Goal: Navigation & Orientation: Find specific page/section

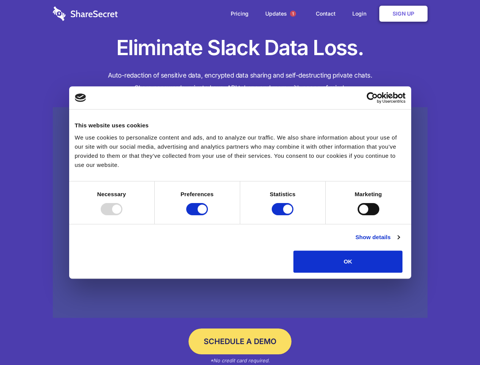
click at [122, 215] on div at bounding box center [112, 209] width 22 height 12
click at [208, 215] on input "Preferences" at bounding box center [197, 209] width 22 height 12
checkbox input "false"
click at [283, 215] on input "Statistics" at bounding box center [283, 209] width 22 height 12
checkbox input "false"
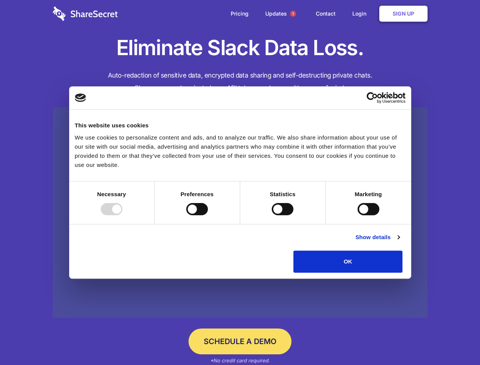
click at [357, 215] on input "Marketing" at bounding box center [368, 209] width 22 height 12
checkbox input "true"
click at [399, 242] on link "Show details" at bounding box center [377, 236] width 44 height 9
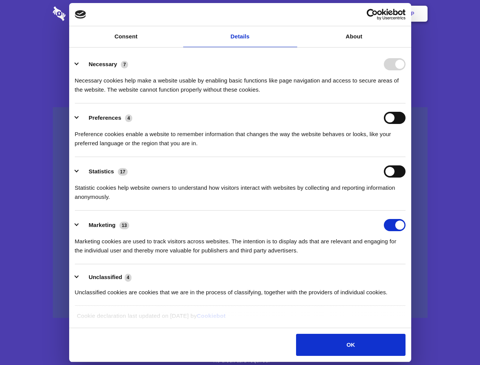
click at [405, 103] on li "Necessary 7 Necessary cookies help make a website usable by enabling basic func…" at bounding box center [240, 77] width 330 height 54
click at [292, 14] on span "1" at bounding box center [293, 14] width 6 height 6
